Goal: Task Accomplishment & Management: Use online tool/utility

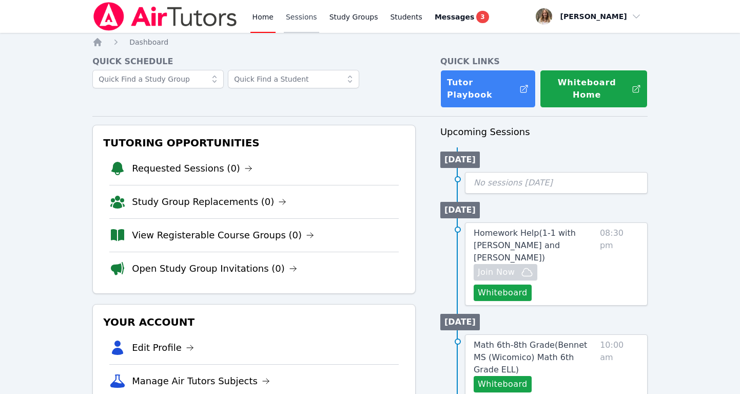
click at [303, 20] on link "Sessions" at bounding box center [301, 16] width 35 height 33
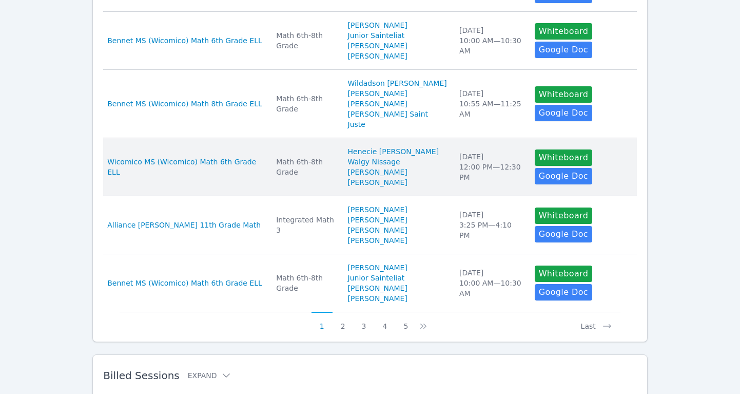
scroll to position [522, 0]
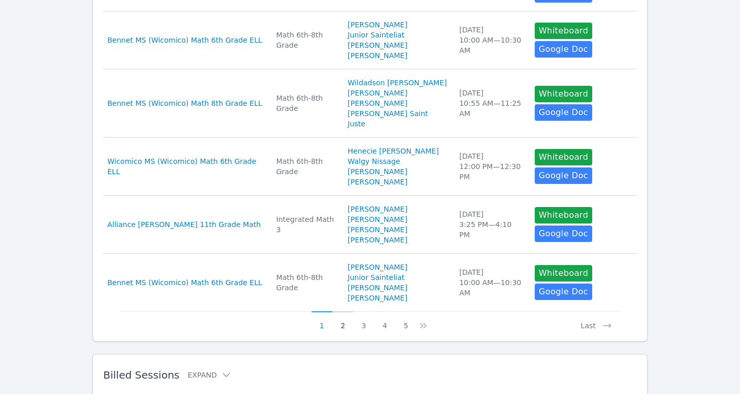
click at [340, 311] on button "2" at bounding box center [343, 321] width 21 height 20
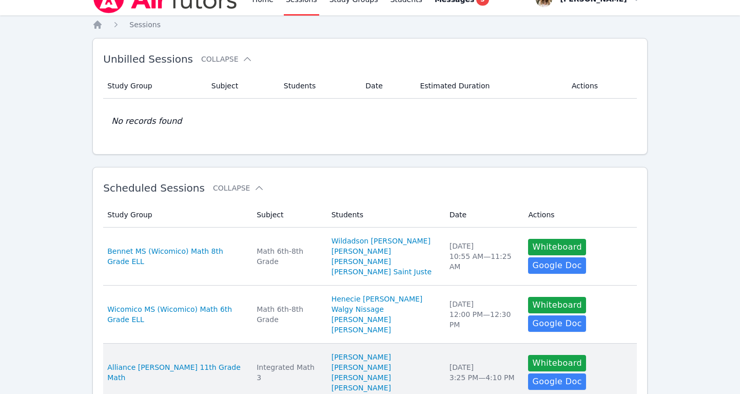
scroll to position [0, 0]
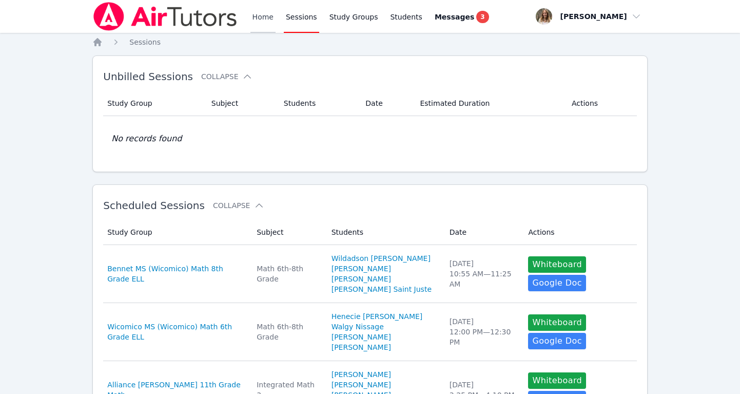
click at [264, 19] on link "Home" at bounding box center [263, 16] width 25 height 33
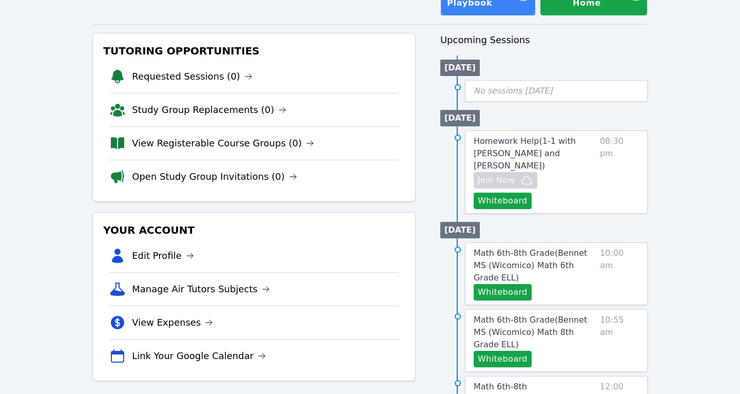
scroll to position [96, 0]
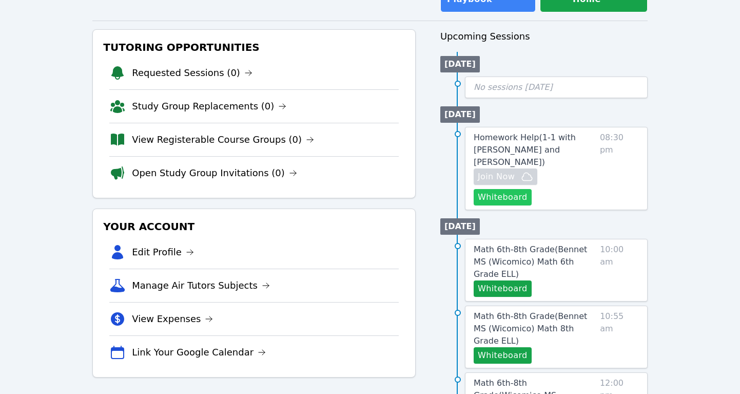
click at [532, 189] on button "Whiteboard" at bounding box center [503, 197] width 58 height 16
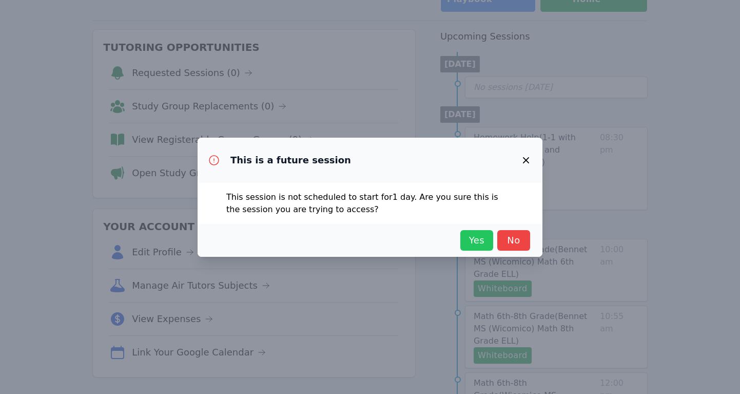
click at [473, 240] on span "Yes" at bounding box center [477, 240] width 23 height 14
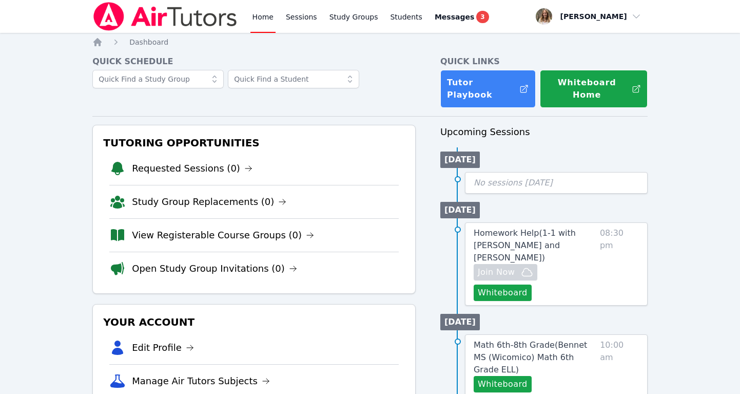
scroll to position [102, 0]
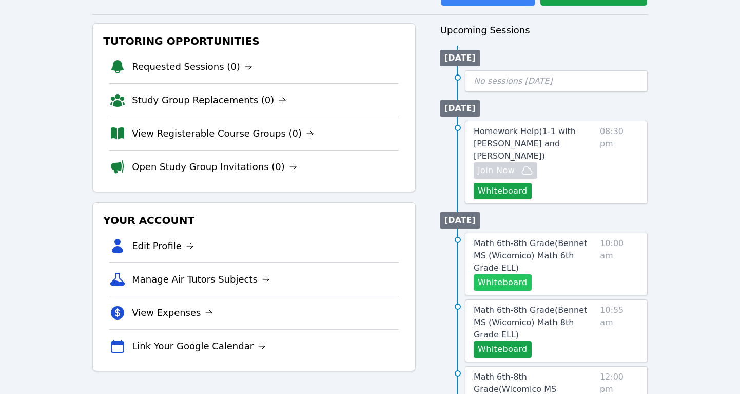
click at [506, 274] on button "Whiteboard" at bounding box center [503, 282] width 58 height 16
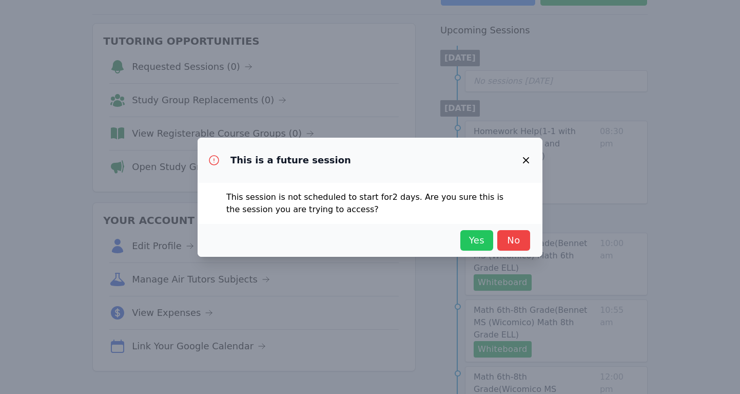
click at [487, 242] on span "Yes" at bounding box center [477, 240] width 23 height 14
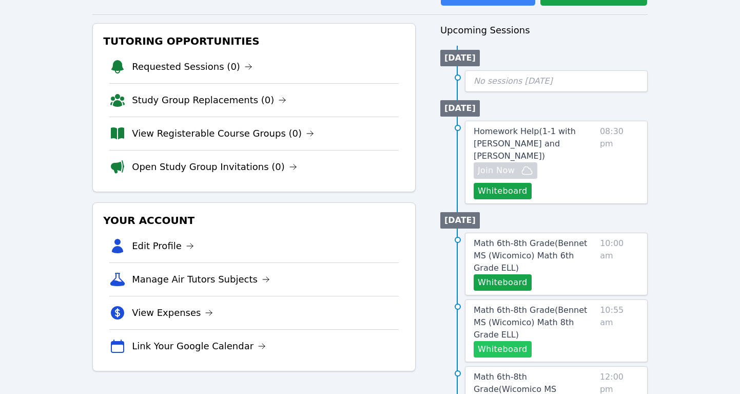
click at [494, 341] on button "Whiteboard" at bounding box center [503, 349] width 58 height 16
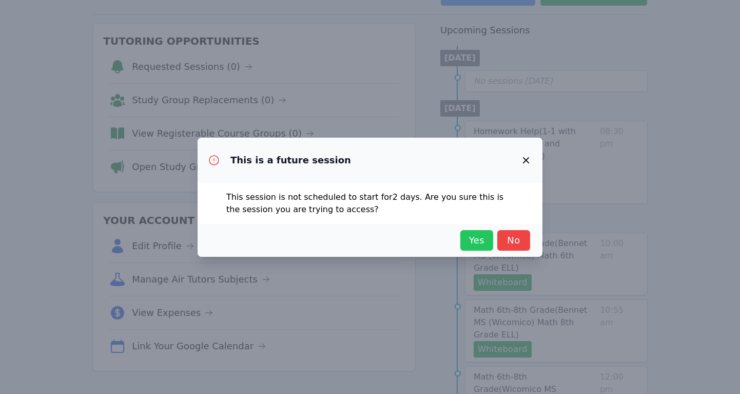
click at [469, 239] on span "Yes" at bounding box center [477, 240] width 23 height 14
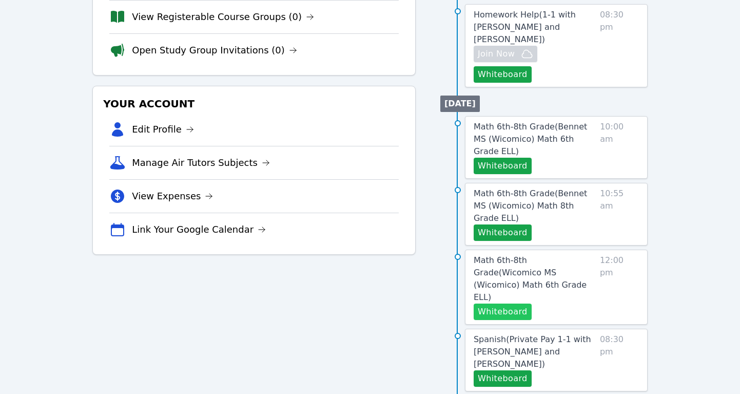
scroll to position [220, 0]
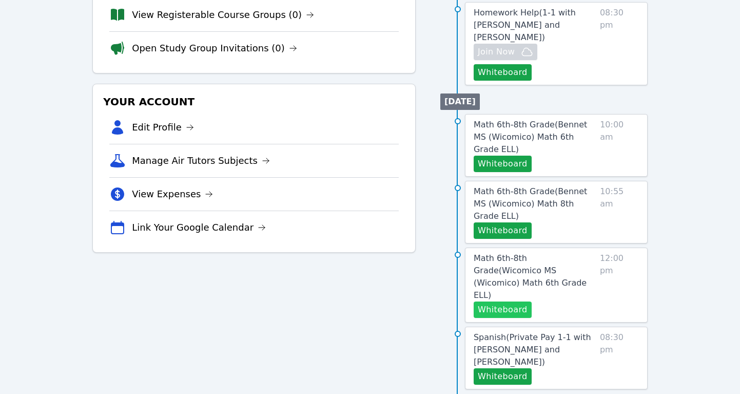
click at [498, 301] on button "Whiteboard" at bounding box center [503, 309] width 58 height 16
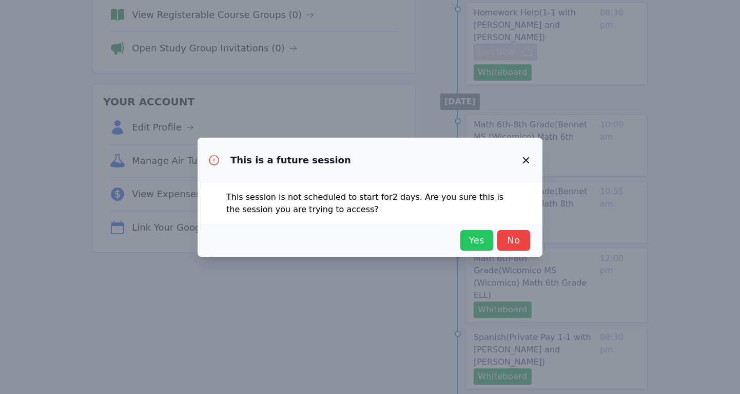
click at [466, 246] on span "Yes" at bounding box center [477, 240] width 23 height 14
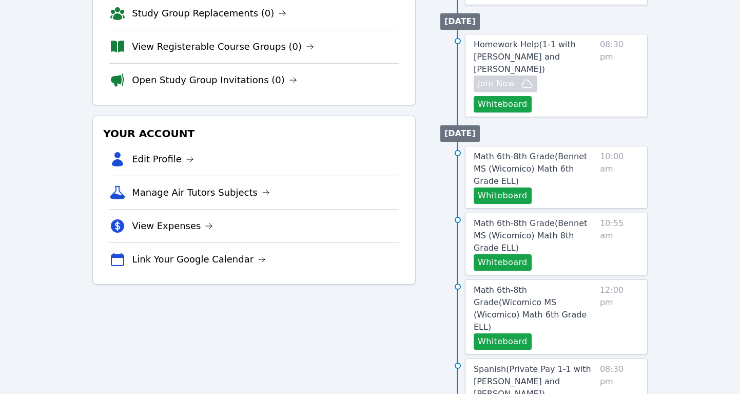
scroll to position [189, 0]
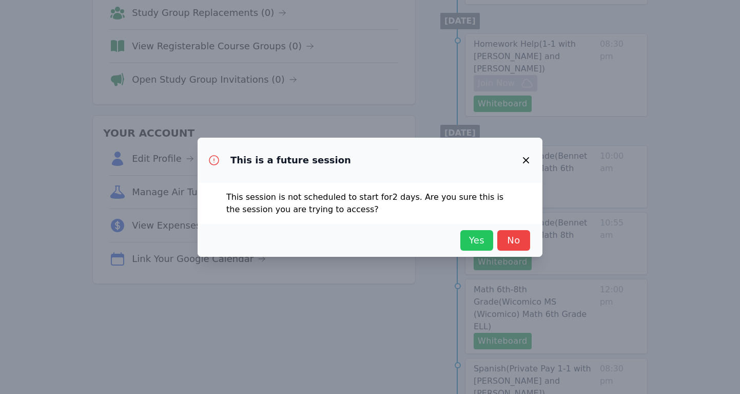
click at [469, 239] on span "Yes" at bounding box center [477, 240] width 23 height 14
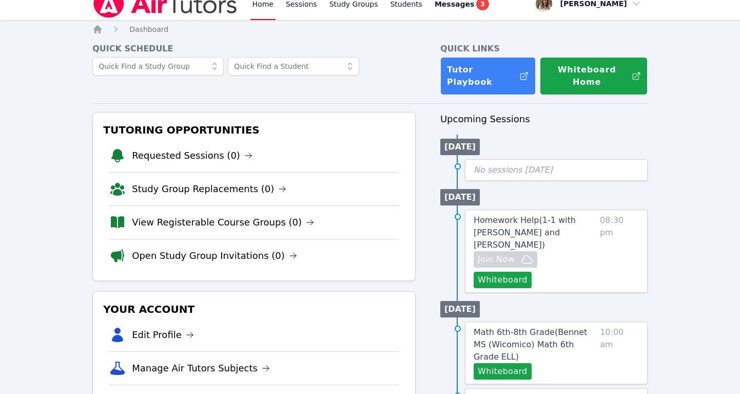
scroll to position [0, 0]
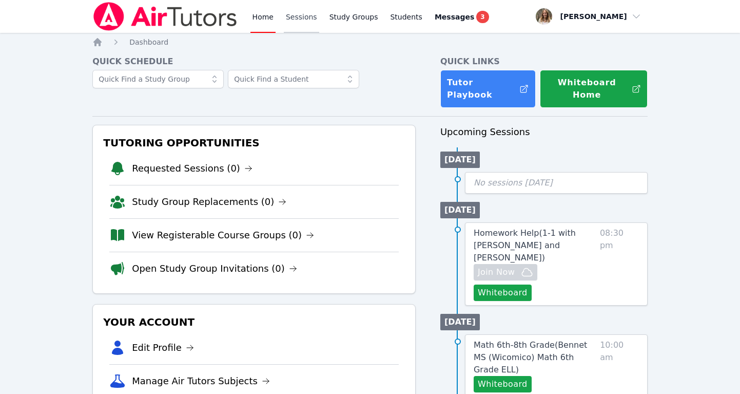
click at [313, 15] on link "Sessions" at bounding box center [301, 16] width 35 height 33
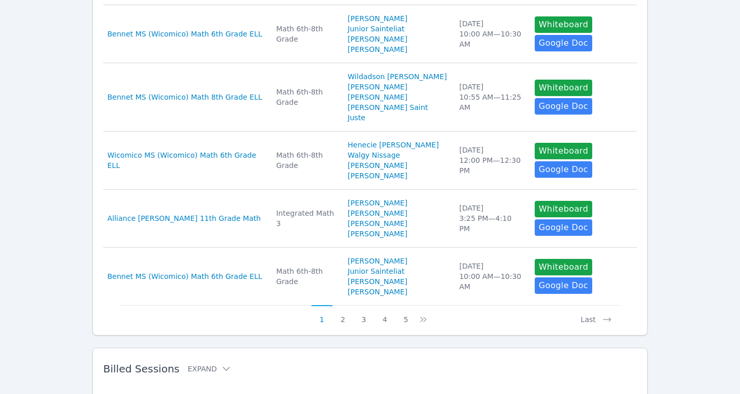
scroll to position [532, 0]
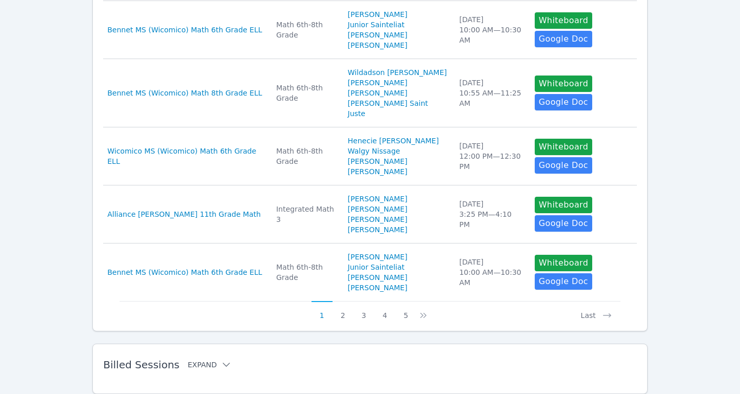
click at [188, 359] on button "Expand" at bounding box center [210, 364] width 44 height 10
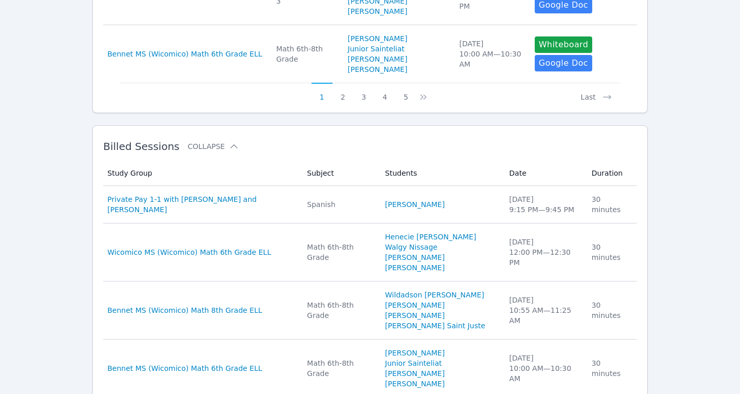
scroll to position [761, 0]
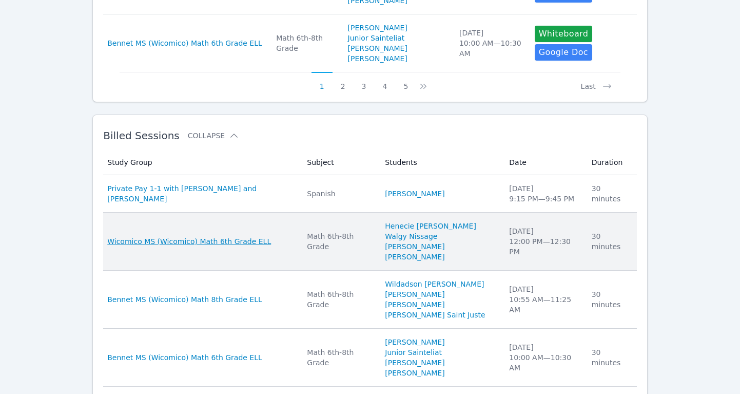
click at [203, 236] on span "Wicomico MS (Wicomico) Math 6th Grade ELL" at bounding box center [189, 241] width 164 height 10
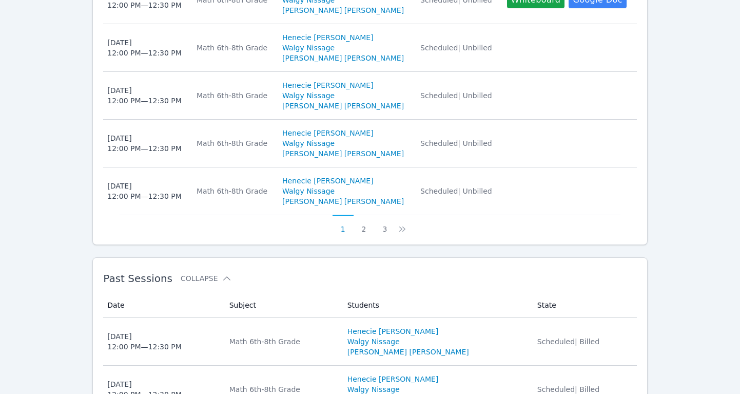
scroll to position [764, 0]
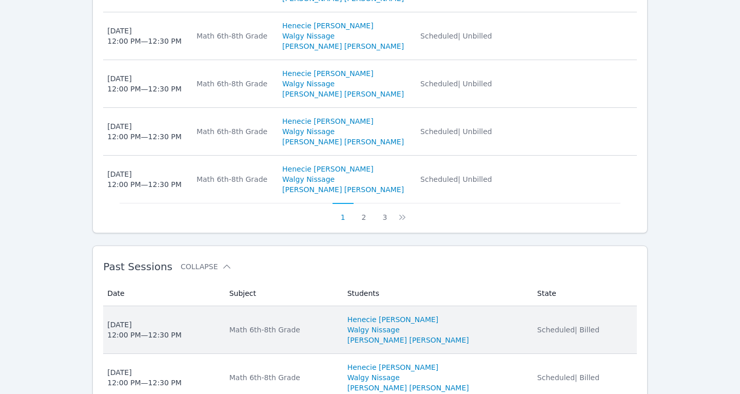
click at [143, 319] on div "[DATE] 12:00 PM — 12:30 PM" at bounding box center [144, 329] width 74 height 21
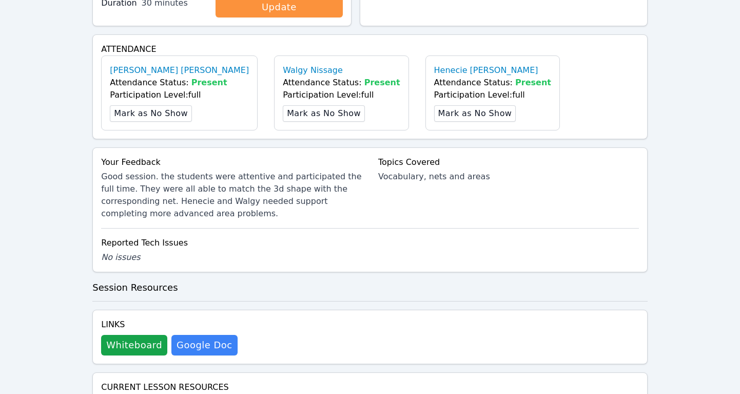
scroll to position [378, 0]
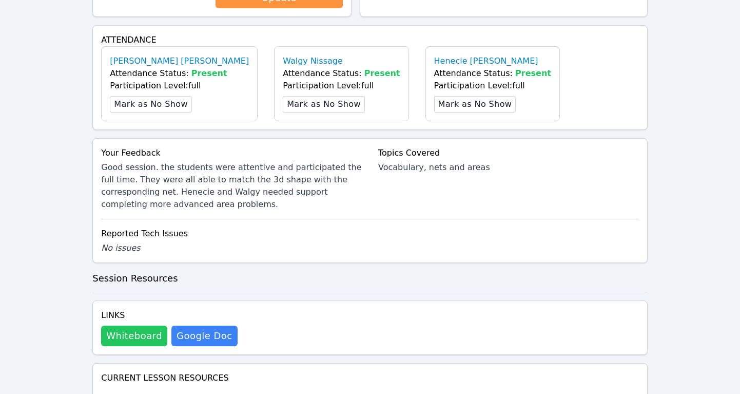
click at [129, 326] on button "Whiteboard" at bounding box center [134, 336] width 66 height 21
